Goal: Task Accomplishment & Management: Manage account settings

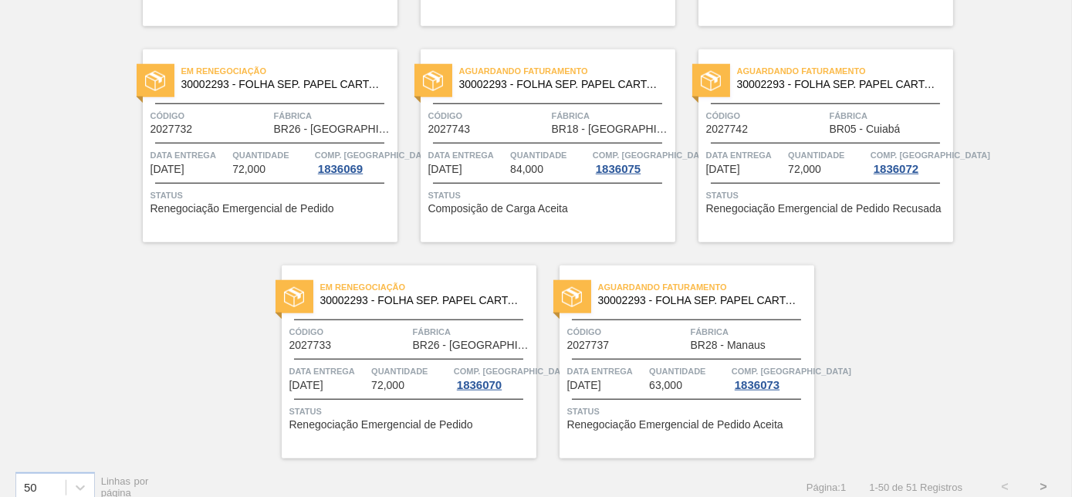
scroll to position [3349, 0]
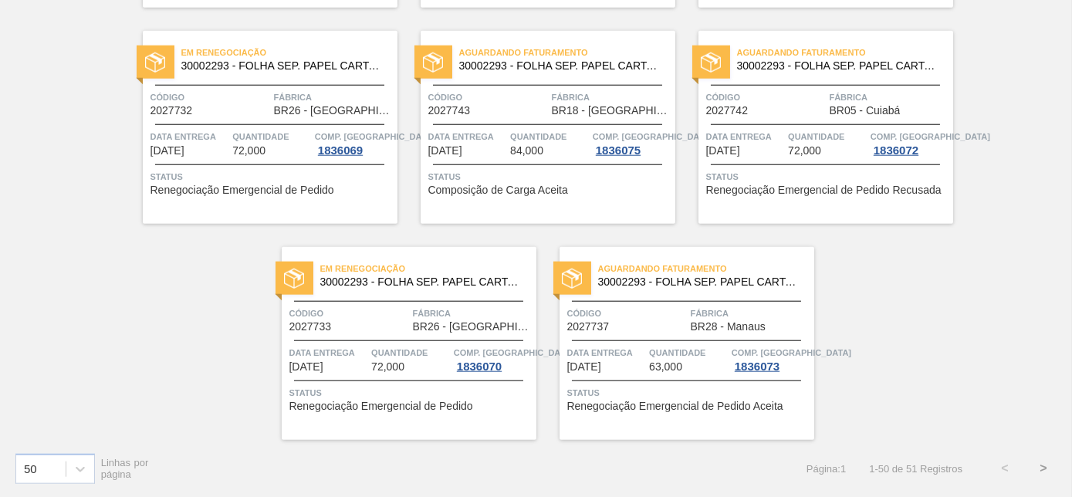
click at [1042, 467] on button ">" at bounding box center [1043, 468] width 39 height 39
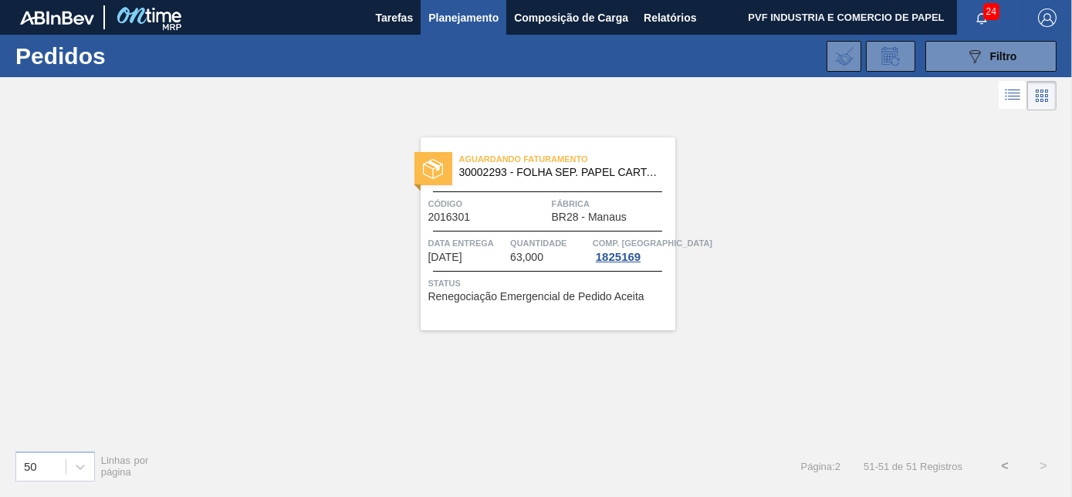
scroll to position [0, 0]
click at [1008, 466] on button "<" at bounding box center [1005, 466] width 39 height 39
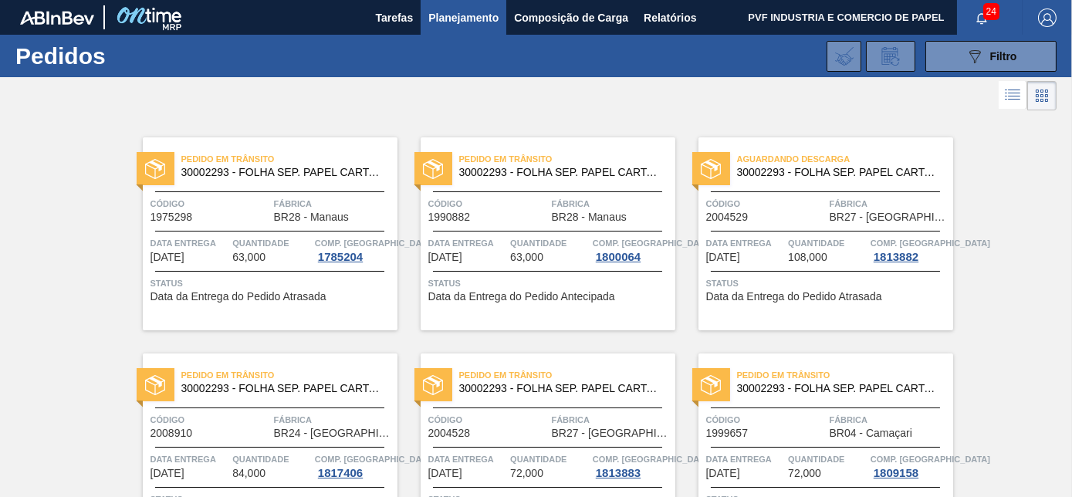
click at [994, 16] on span "24" at bounding box center [992, 11] width 16 height 17
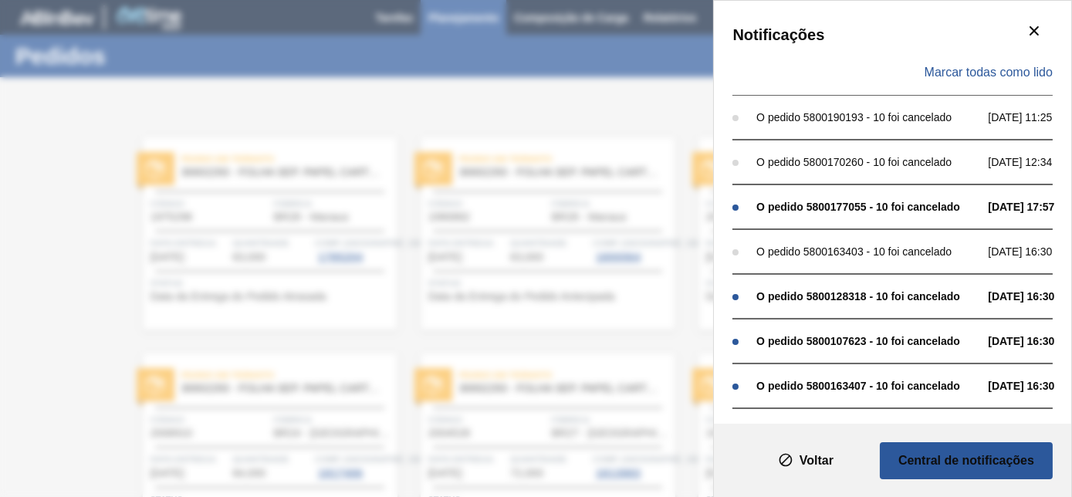
click at [559, 93] on div "Notificações Marcar todas como lido O pedido 5800190193 - 10 foi cancelado 29/0…" at bounding box center [536, 248] width 1072 height 497
click at [1029, 27] on icon "botão de ícone" at bounding box center [1034, 31] width 19 height 19
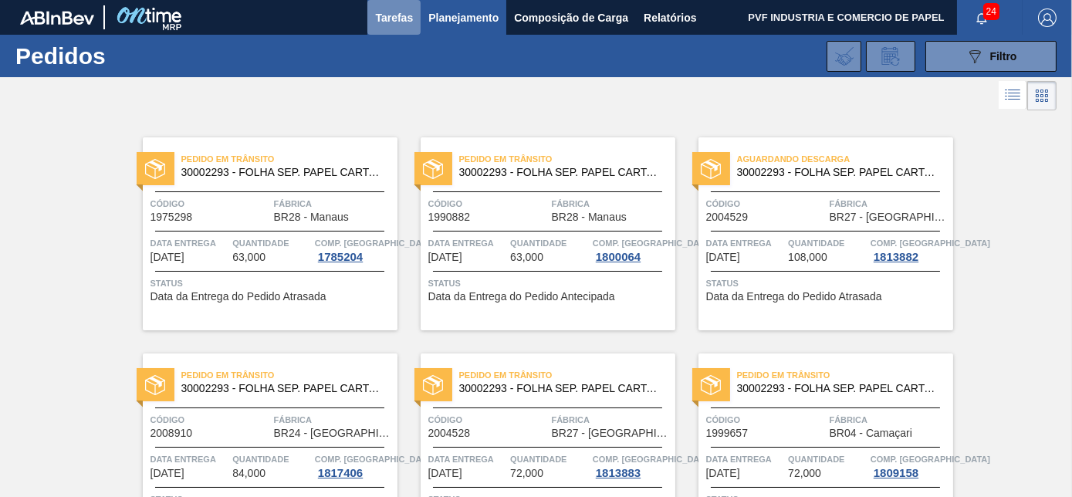
click at [390, 18] on span "Tarefas" at bounding box center [394, 17] width 38 height 19
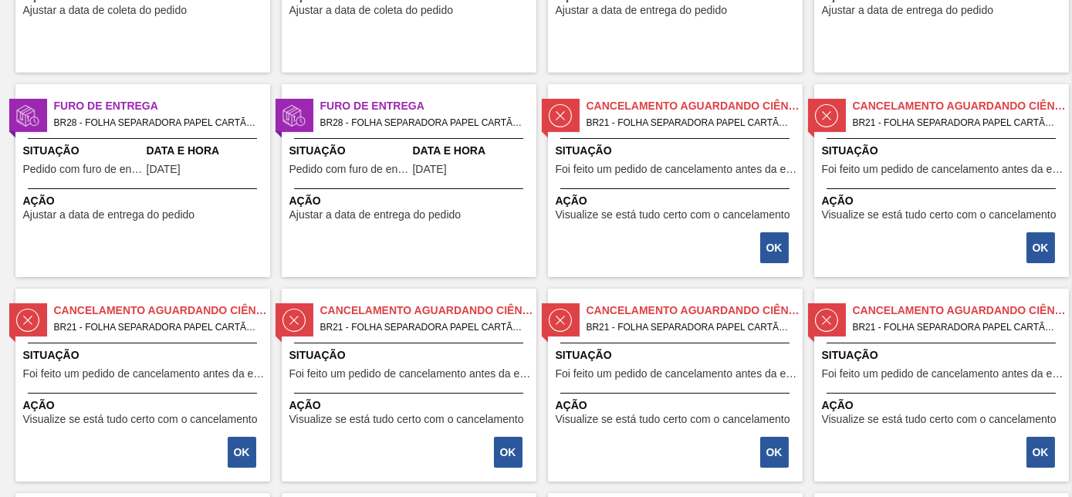
scroll to position [187, 0]
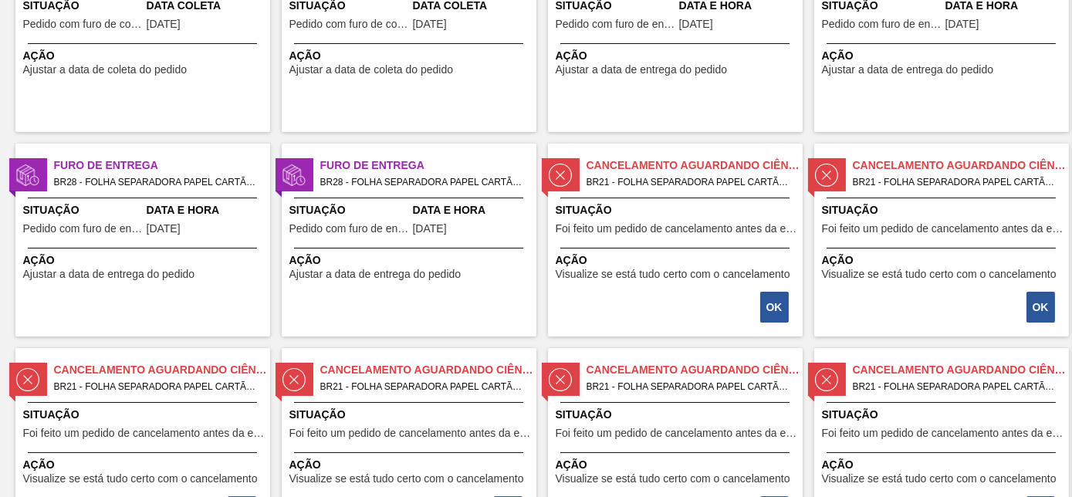
click at [653, 205] on span "Situação" at bounding box center [677, 210] width 243 height 16
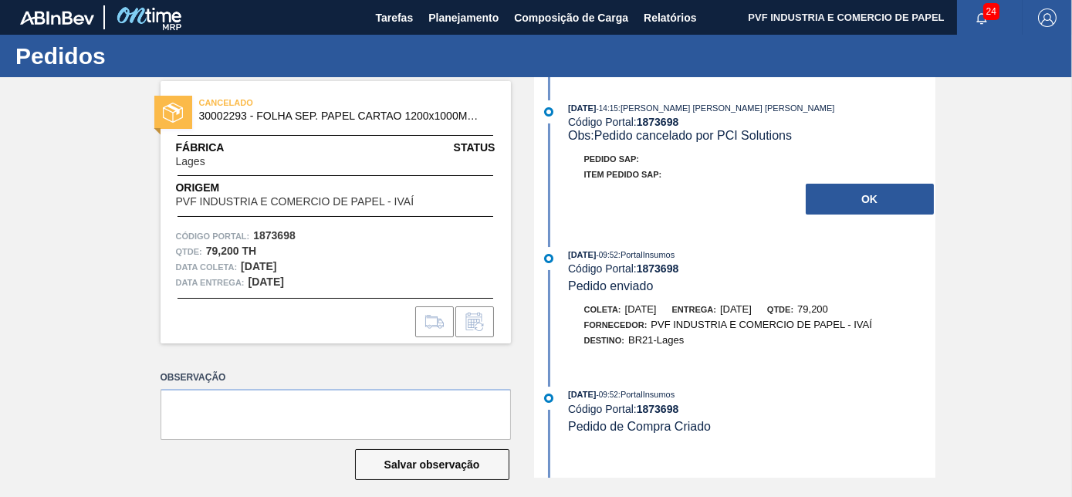
scroll to position [12, 0]
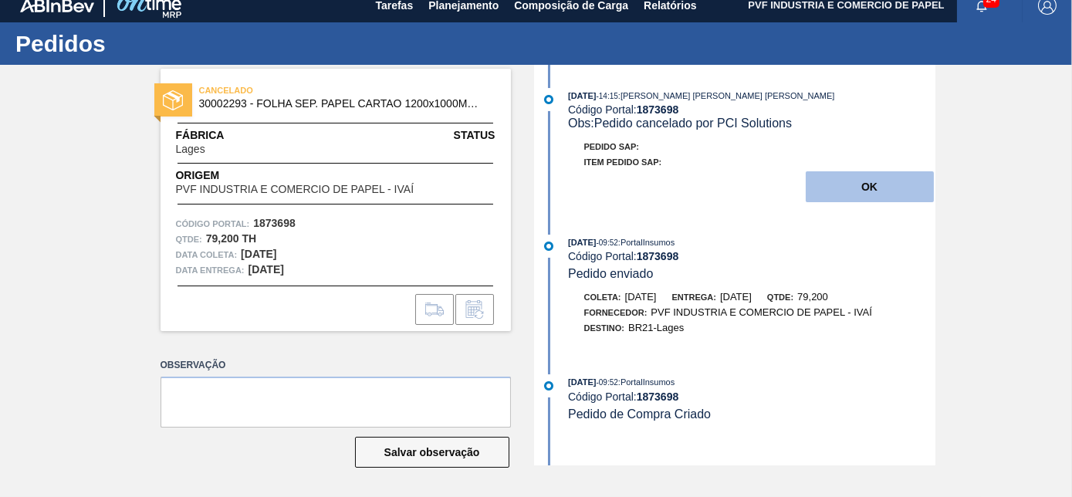
click at [862, 188] on button "OK" at bounding box center [870, 186] width 128 height 31
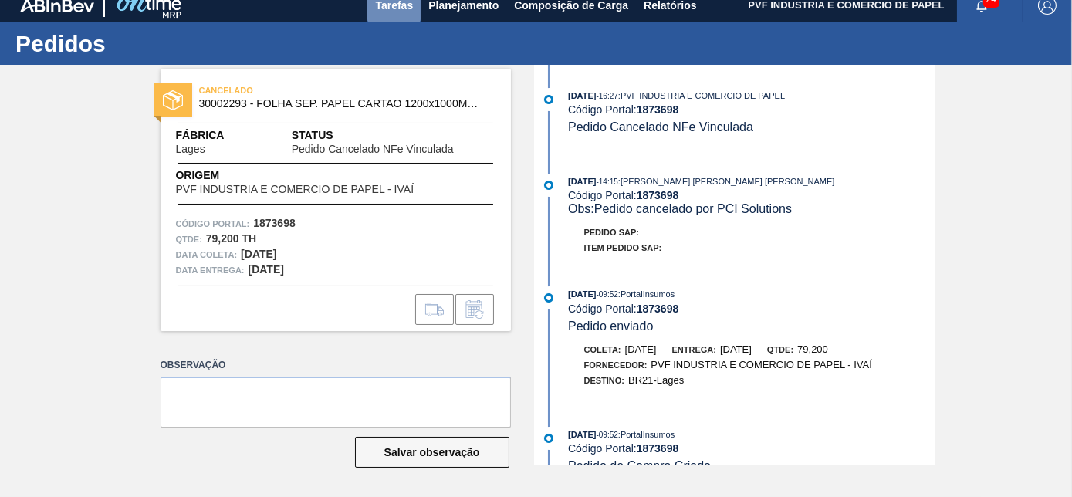
click at [393, 10] on span "Tarefas" at bounding box center [394, 5] width 38 height 19
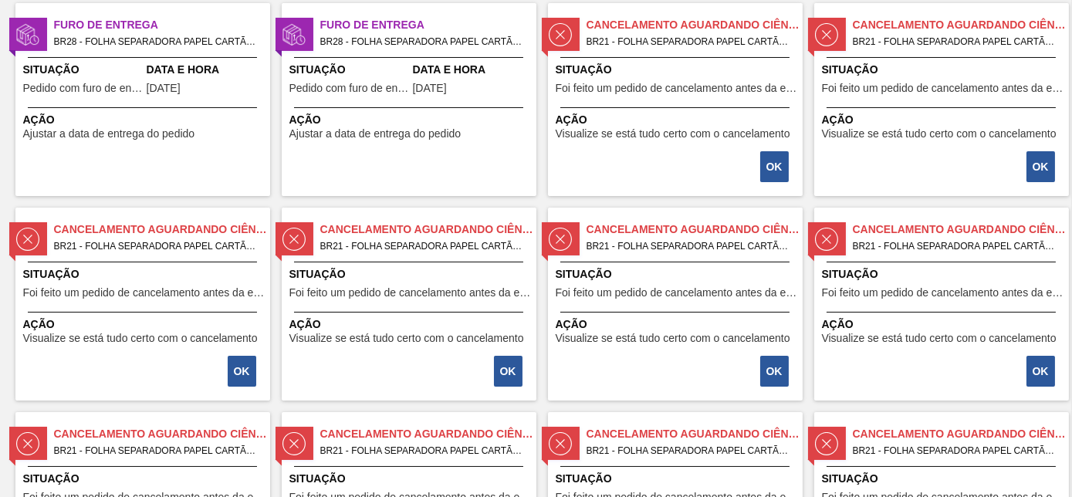
scroll to position [257, 0]
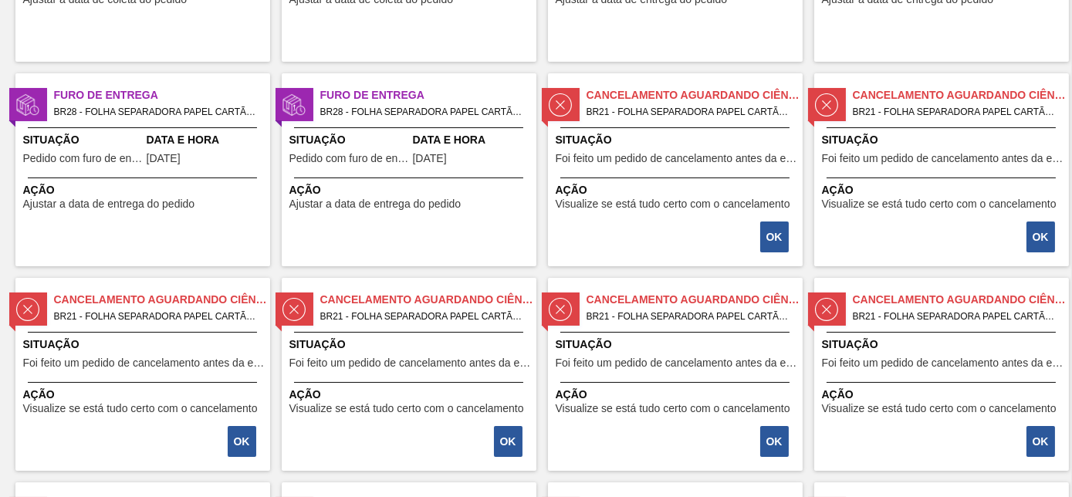
click at [656, 110] on span "BR21 - FOLHA SEPARADORA PAPEL CARTÃO Pedido - 1873698" at bounding box center [689, 111] width 204 height 17
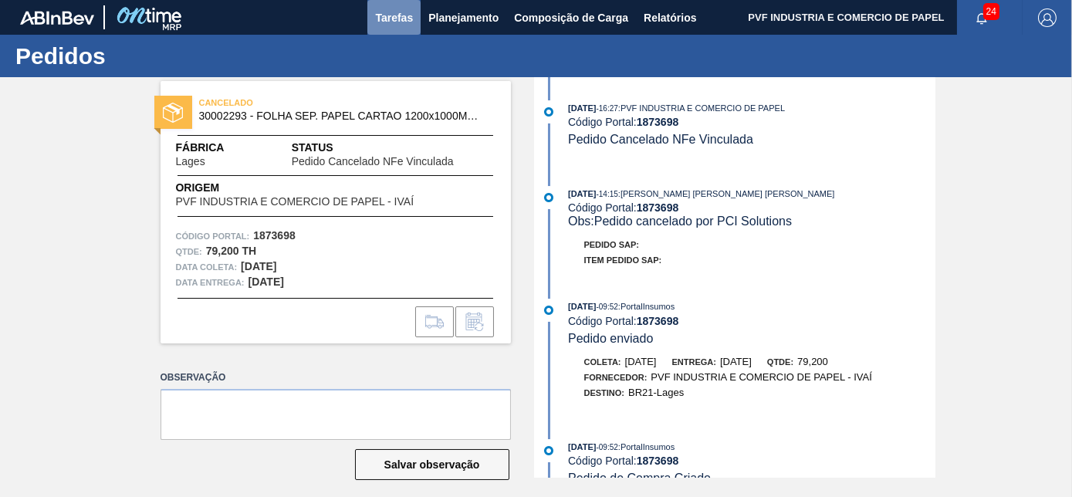
click at [397, 20] on span "Tarefas" at bounding box center [394, 17] width 38 height 19
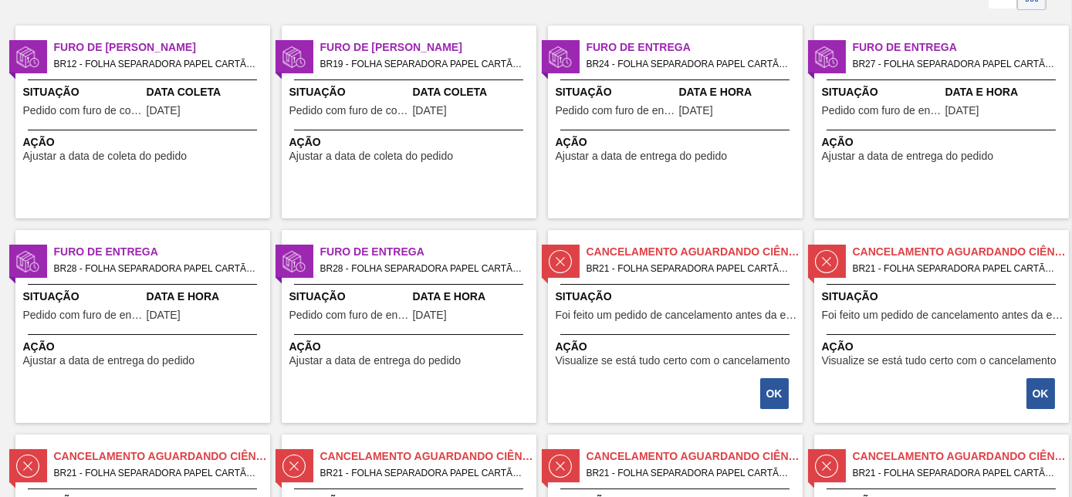
scroll to position [210, 0]
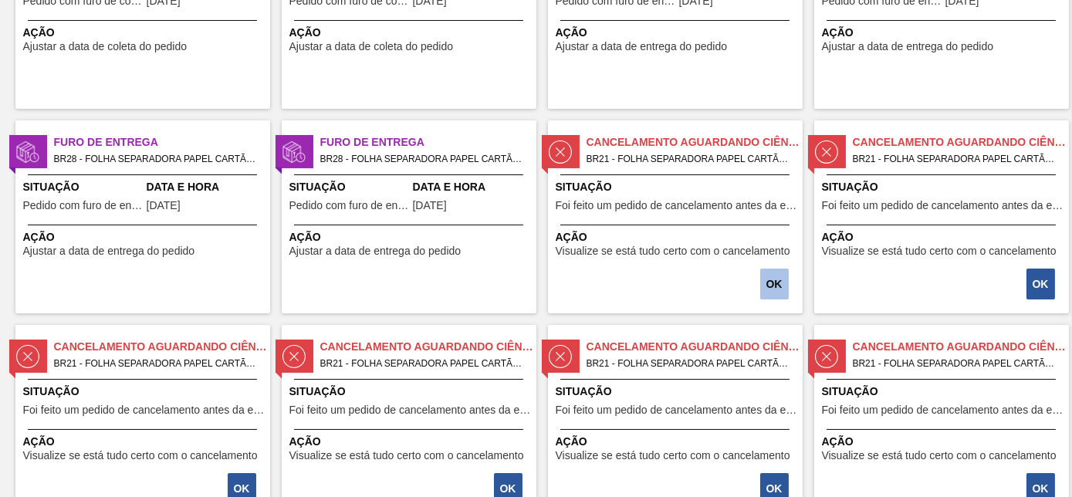
click at [770, 281] on button "OK" at bounding box center [774, 284] width 29 height 31
click at [635, 196] on div "Situação Foi feito um pedido de cancelamento antes da etapa de aguardando fatur…" at bounding box center [677, 198] width 243 height 38
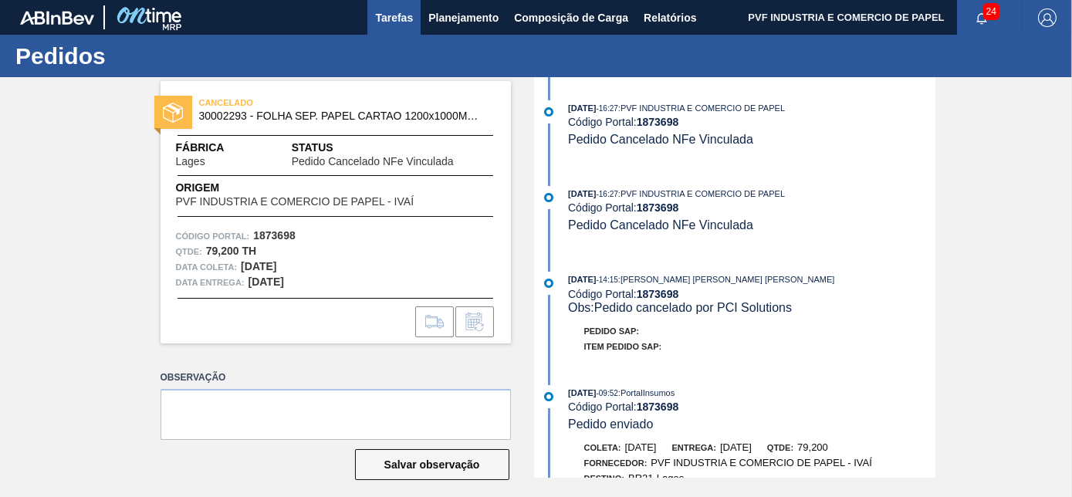
click at [384, 26] on button "Tarefas" at bounding box center [393, 17] width 53 height 35
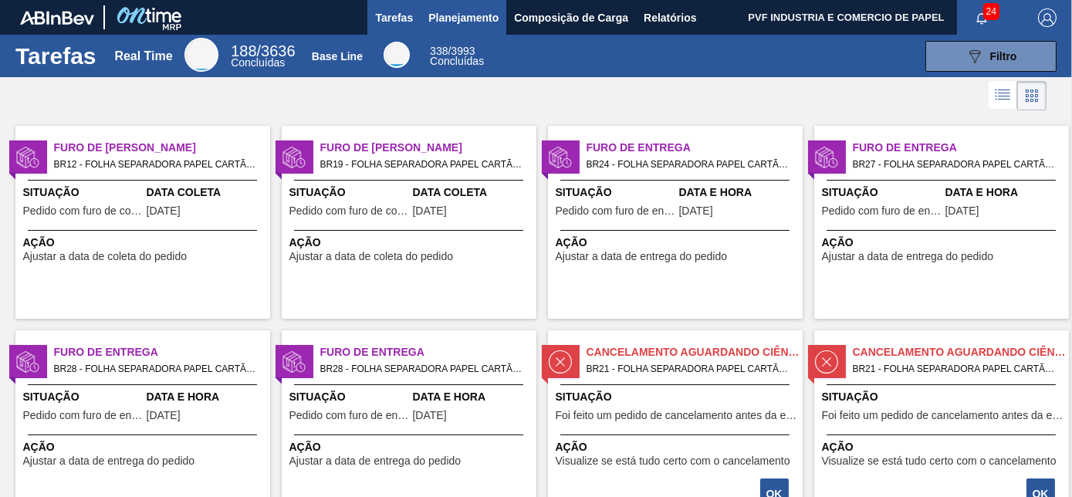
click at [482, 20] on span "Planejamento" at bounding box center [463, 17] width 70 height 19
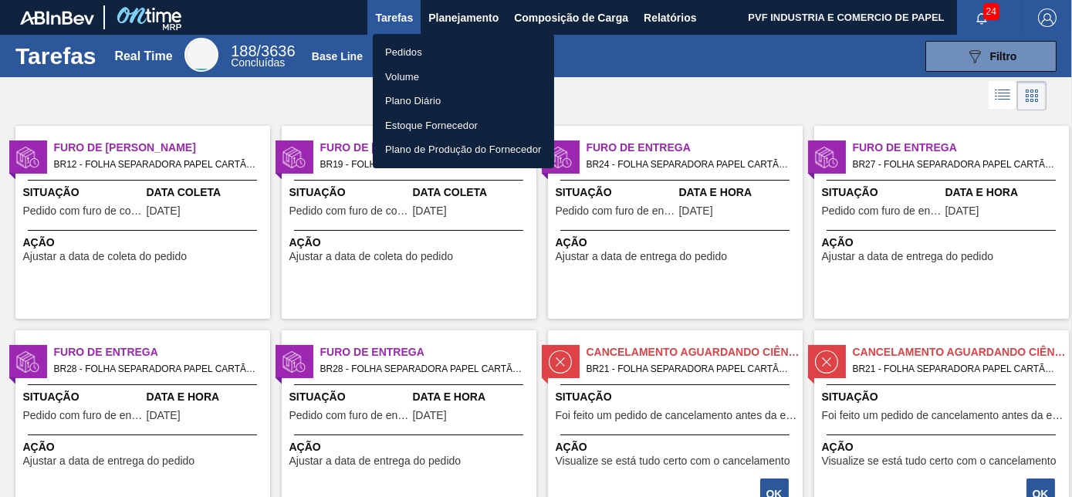
click at [397, 56] on li "Pedidos" at bounding box center [463, 52] width 181 height 25
